Goal: Task Accomplishment & Management: Manage account settings

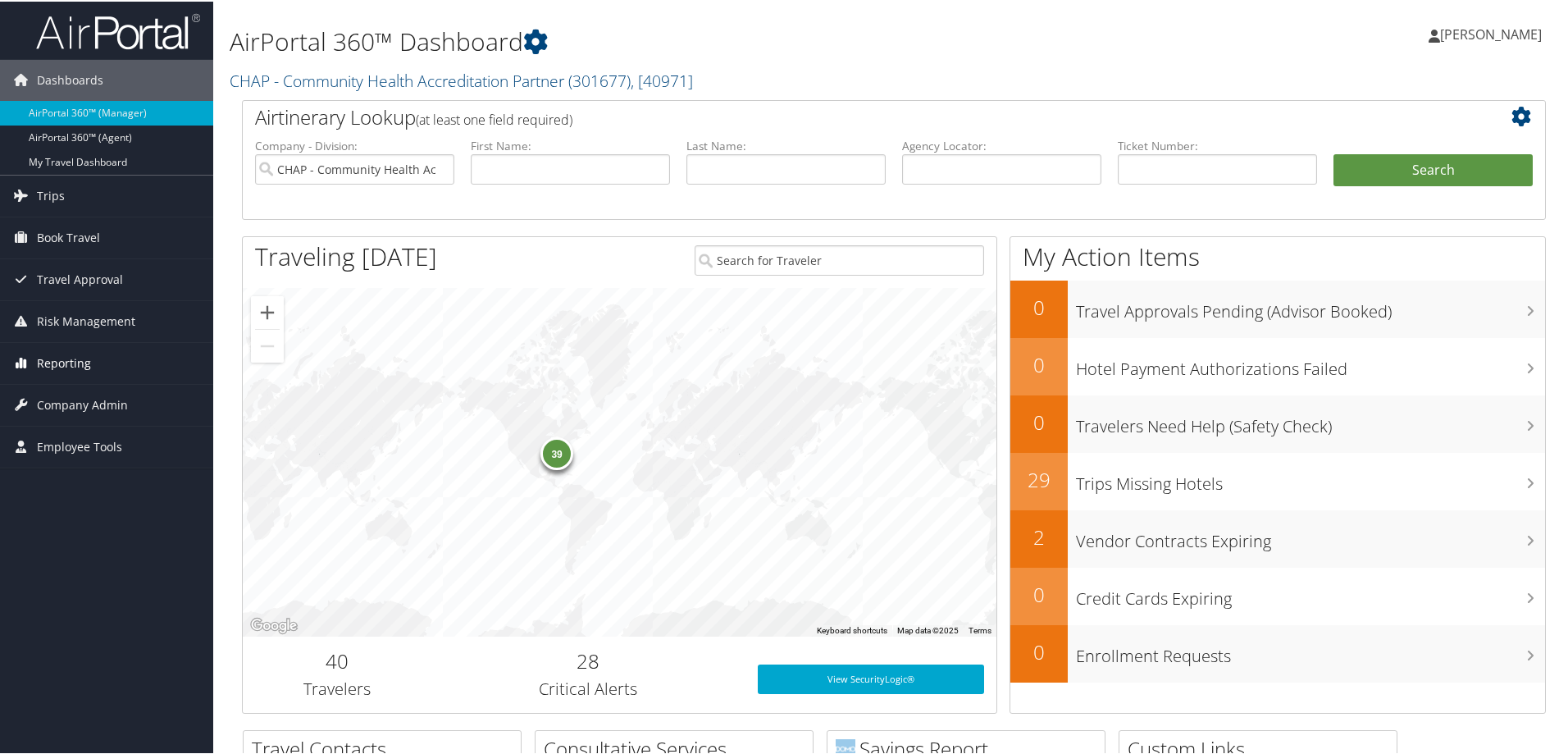
click at [76, 355] on span "Reporting" at bounding box center [63, 362] width 54 height 41
click at [69, 533] on span "Company Admin" at bounding box center [82, 526] width 91 height 41
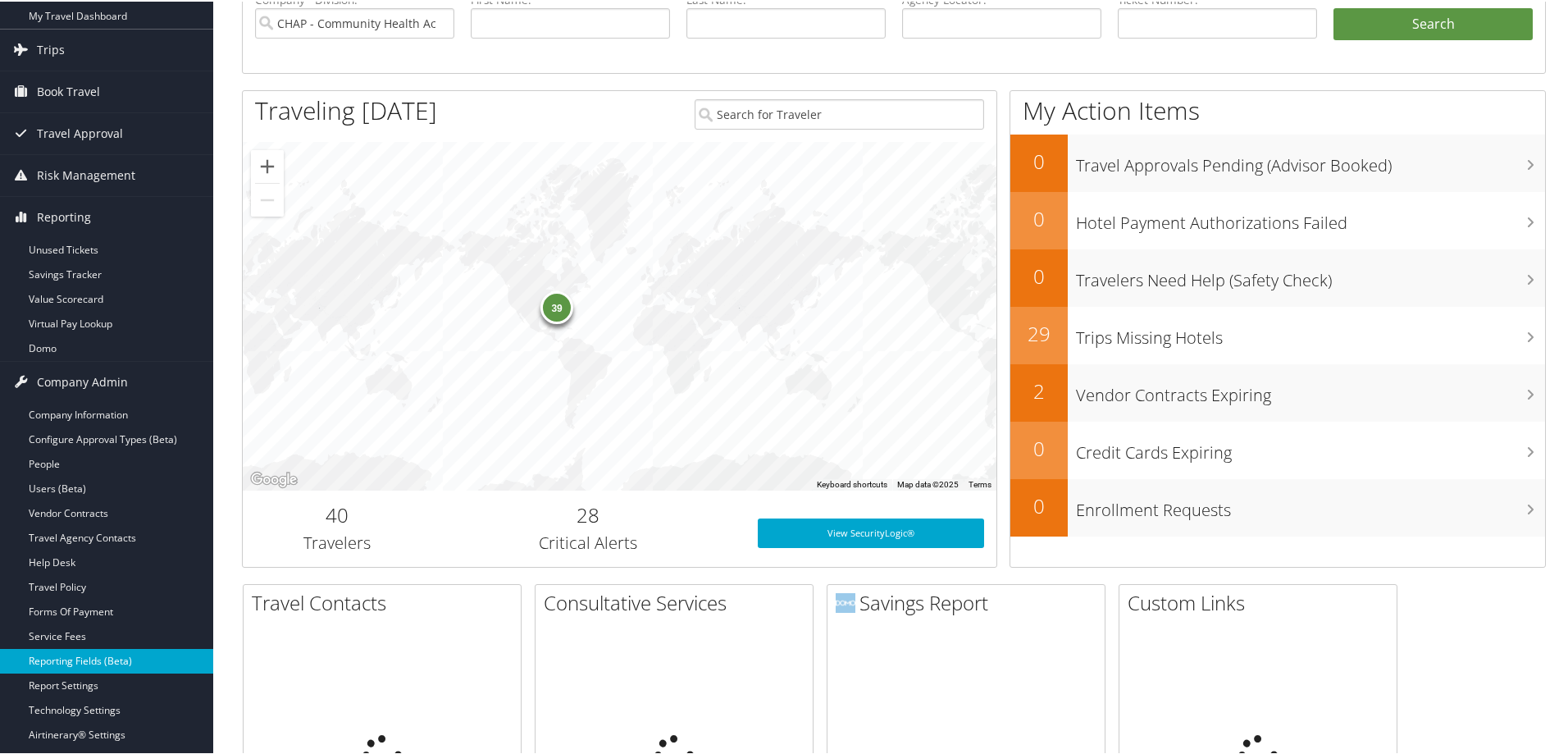
scroll to position [164, 0]
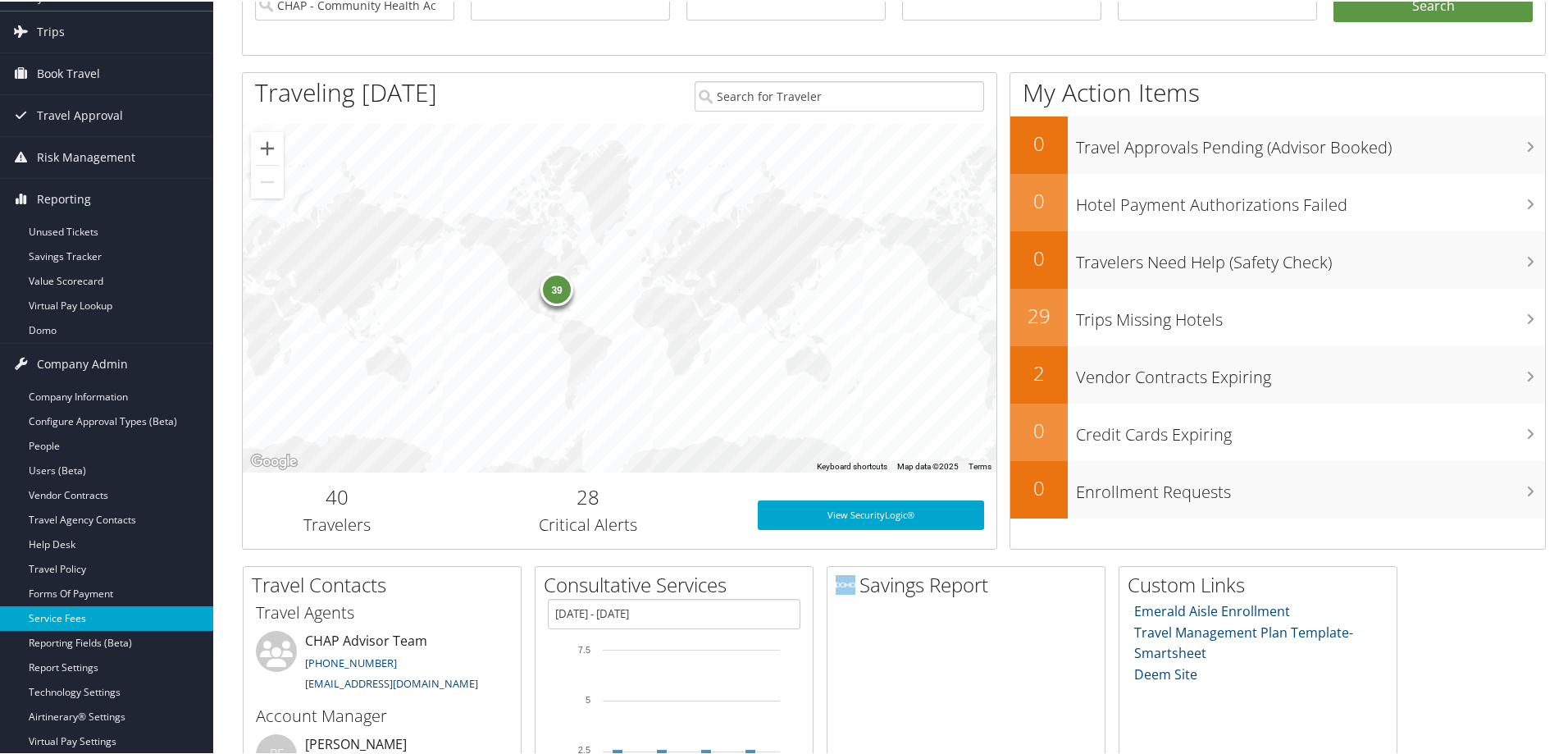
click at [59, 612] on link "Service Fees" at bounding box center [106, 616] width 213 height 25
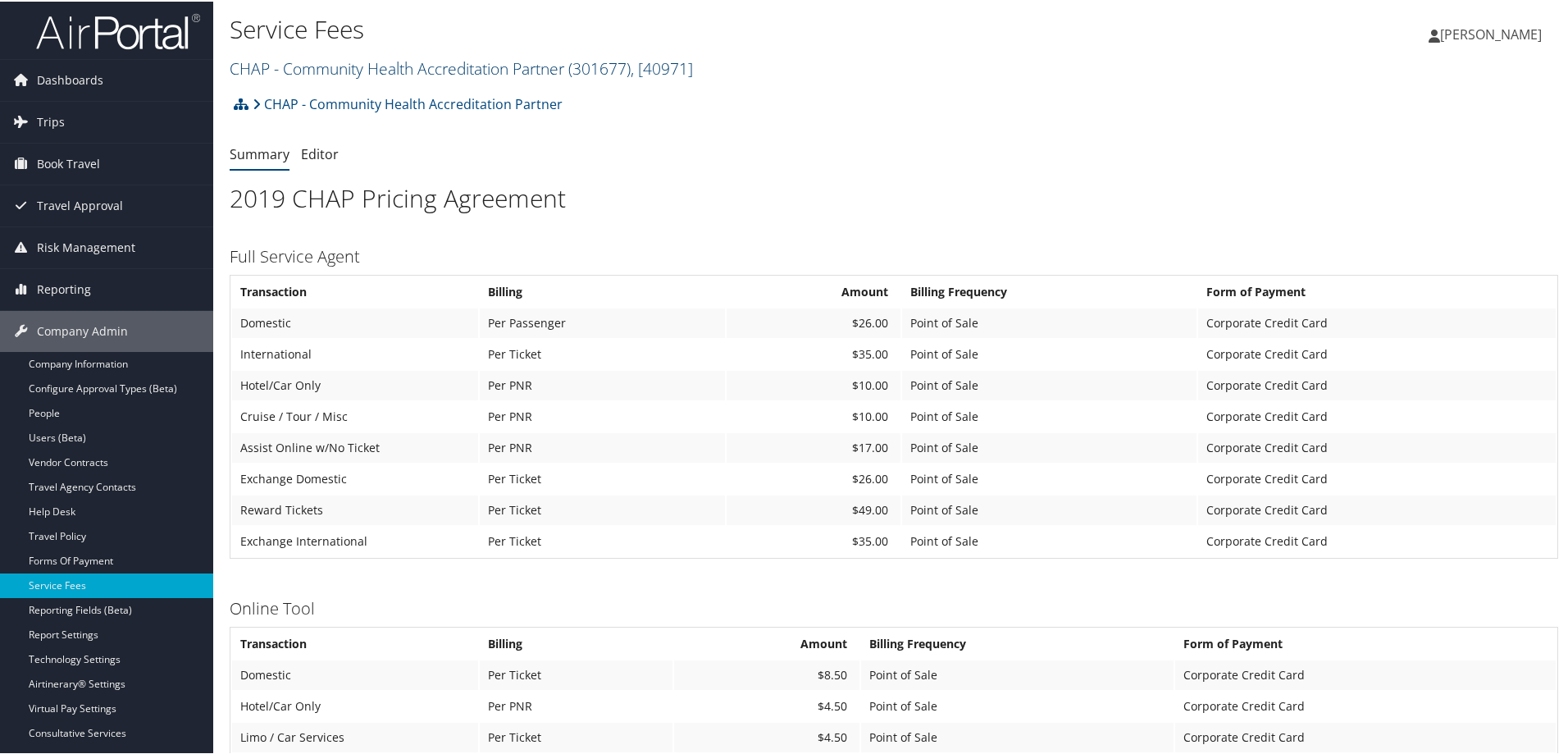
click at [274, 57] on link "CHAP - Community Health Accreditation Partner ( 301677 ) , [ 40971 ]" at bounding box center [461, 67] width 464 height 22
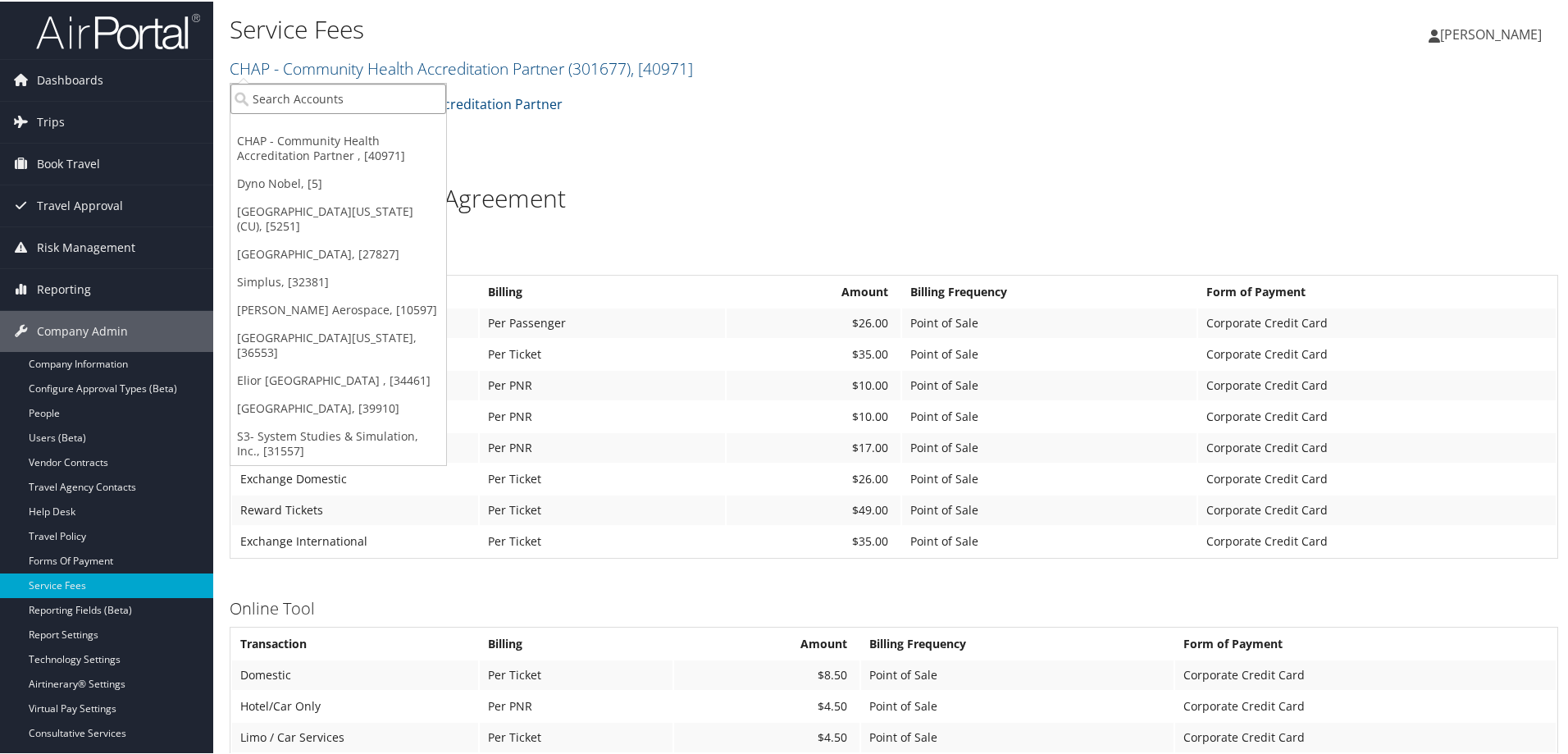
click at [282, 94] on input "search" at bounding box center [338, 97] width 216 height 30
type input "a"
type input "university of ala"
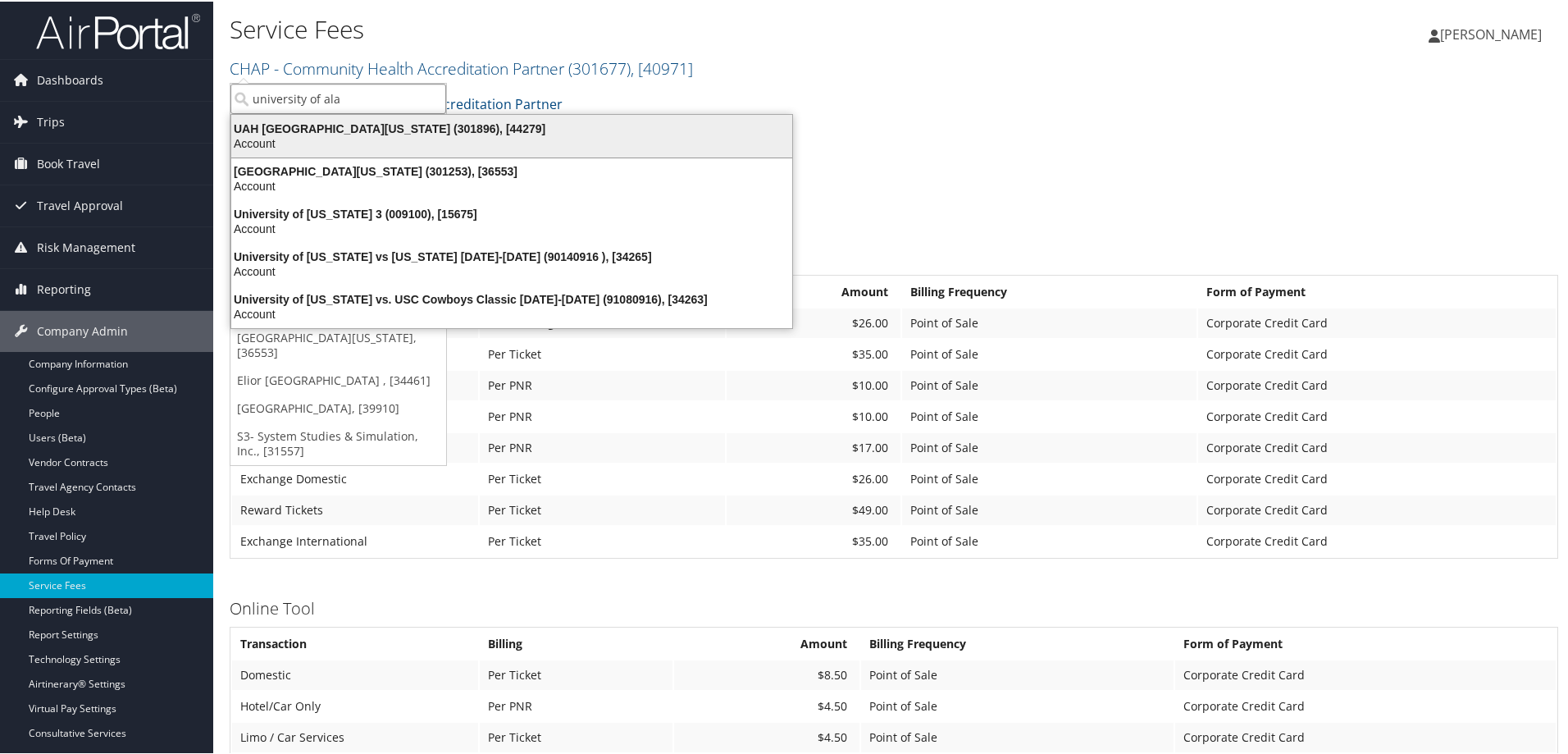
click at [439, 151] on div "UAH University of Alabama Huntsville (301896), [44279] Account" at bounding box center [512, 134] width 556 height 38
